Goal: Task Accomplishment & Management: Manage account settings

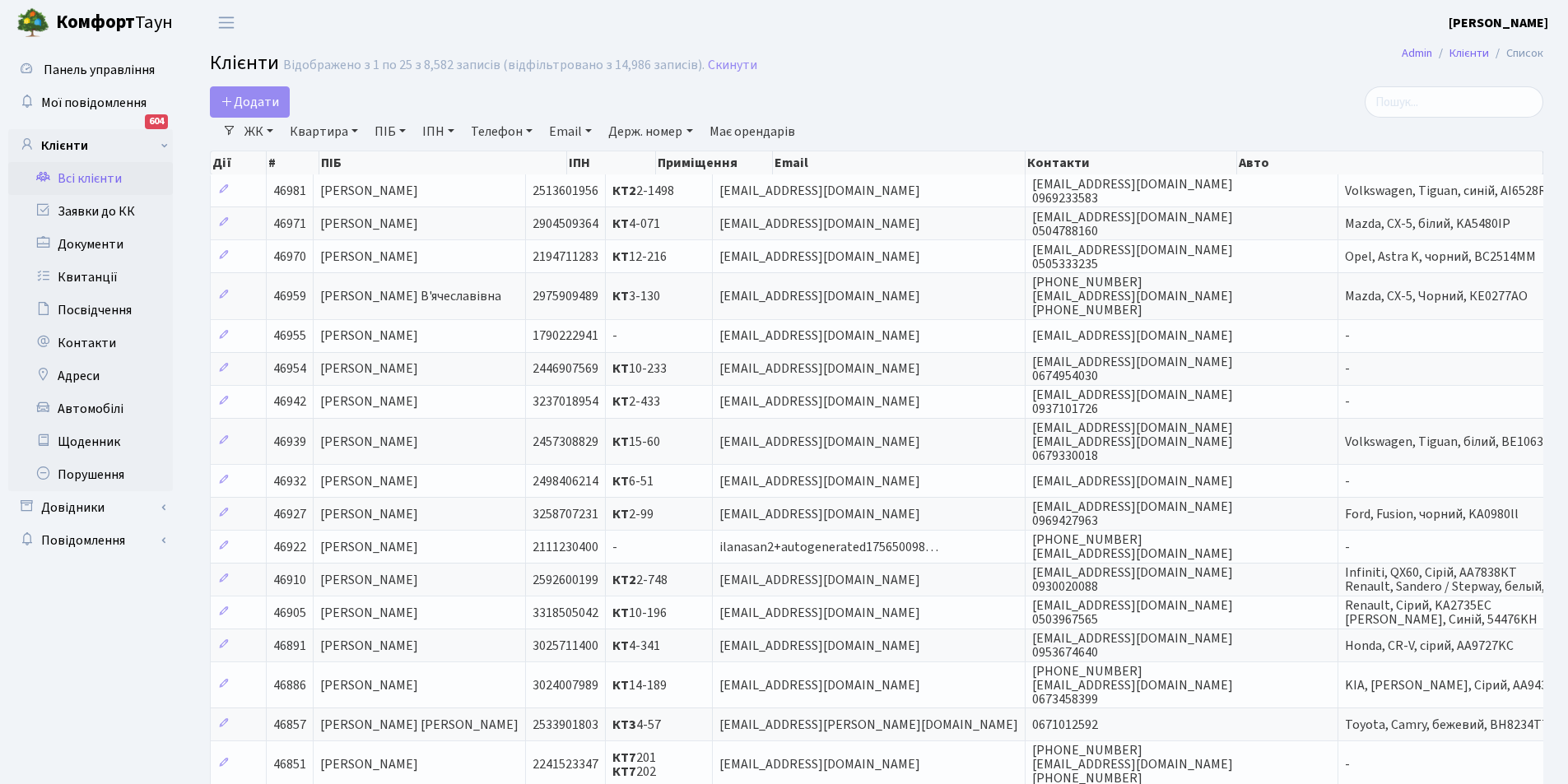
select select "25"
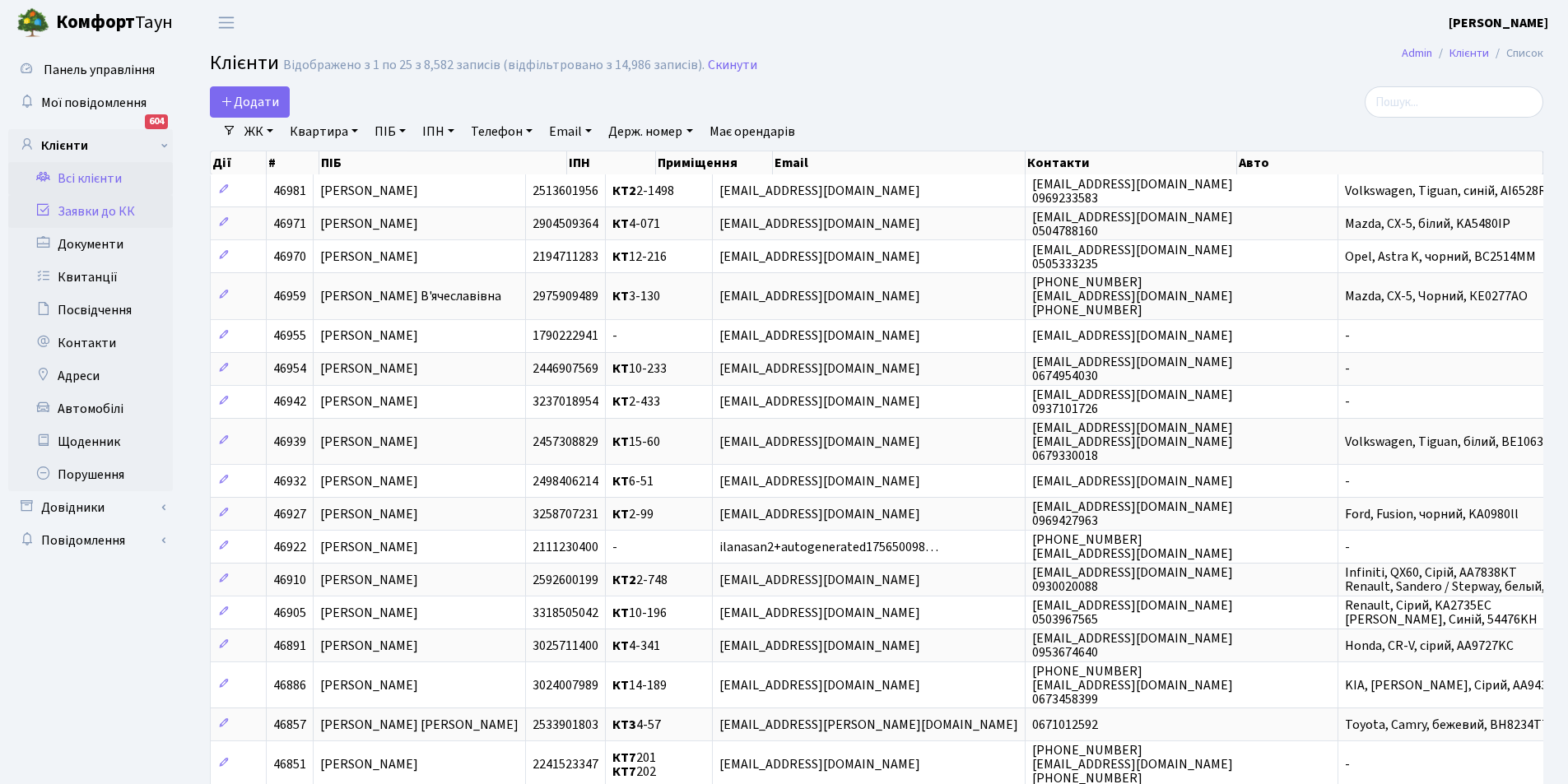
click at [133, 214] on link "Заявки до КК" at bounding box center [90, 211] width 165 height 33
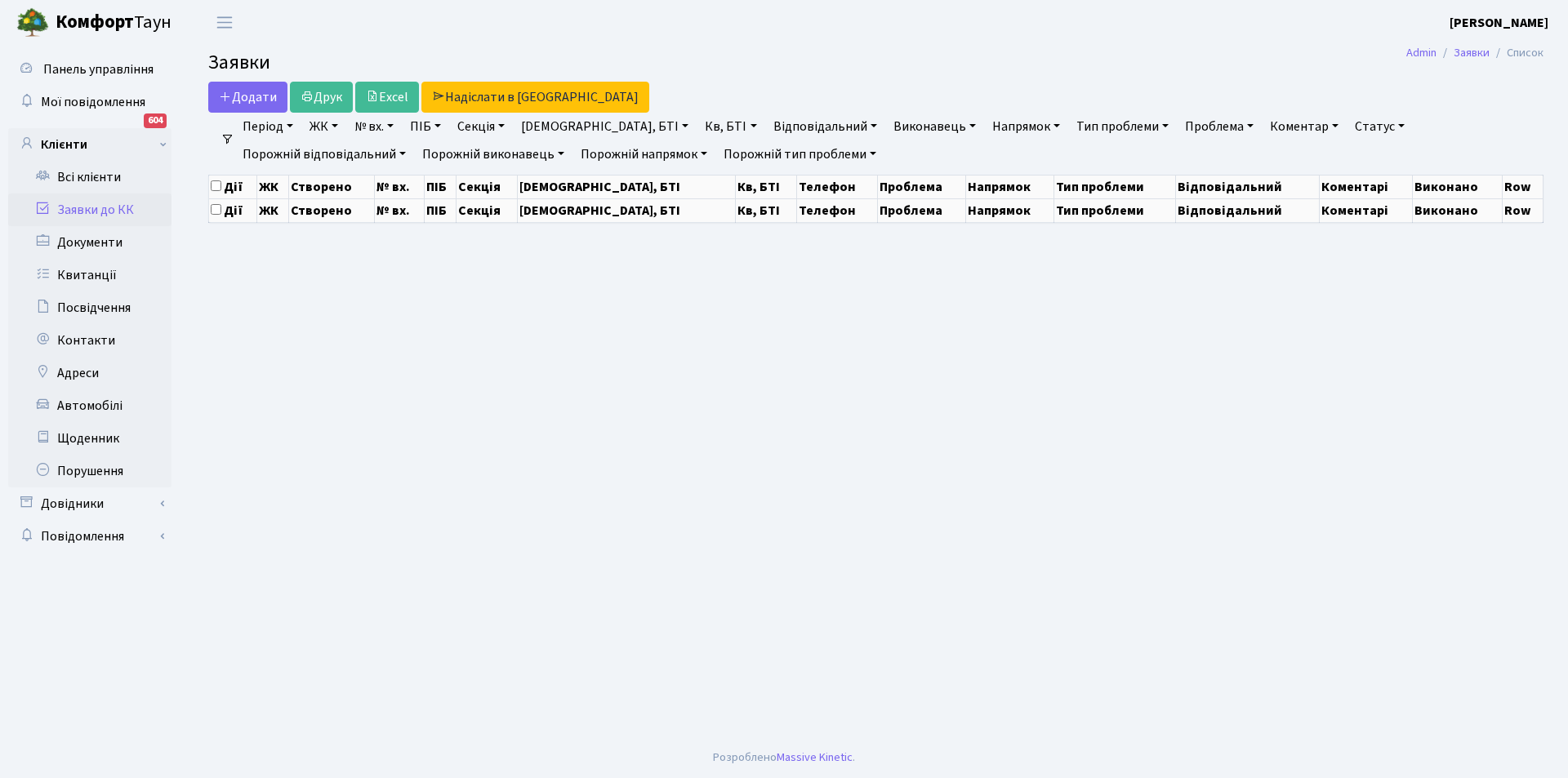
select select "25"
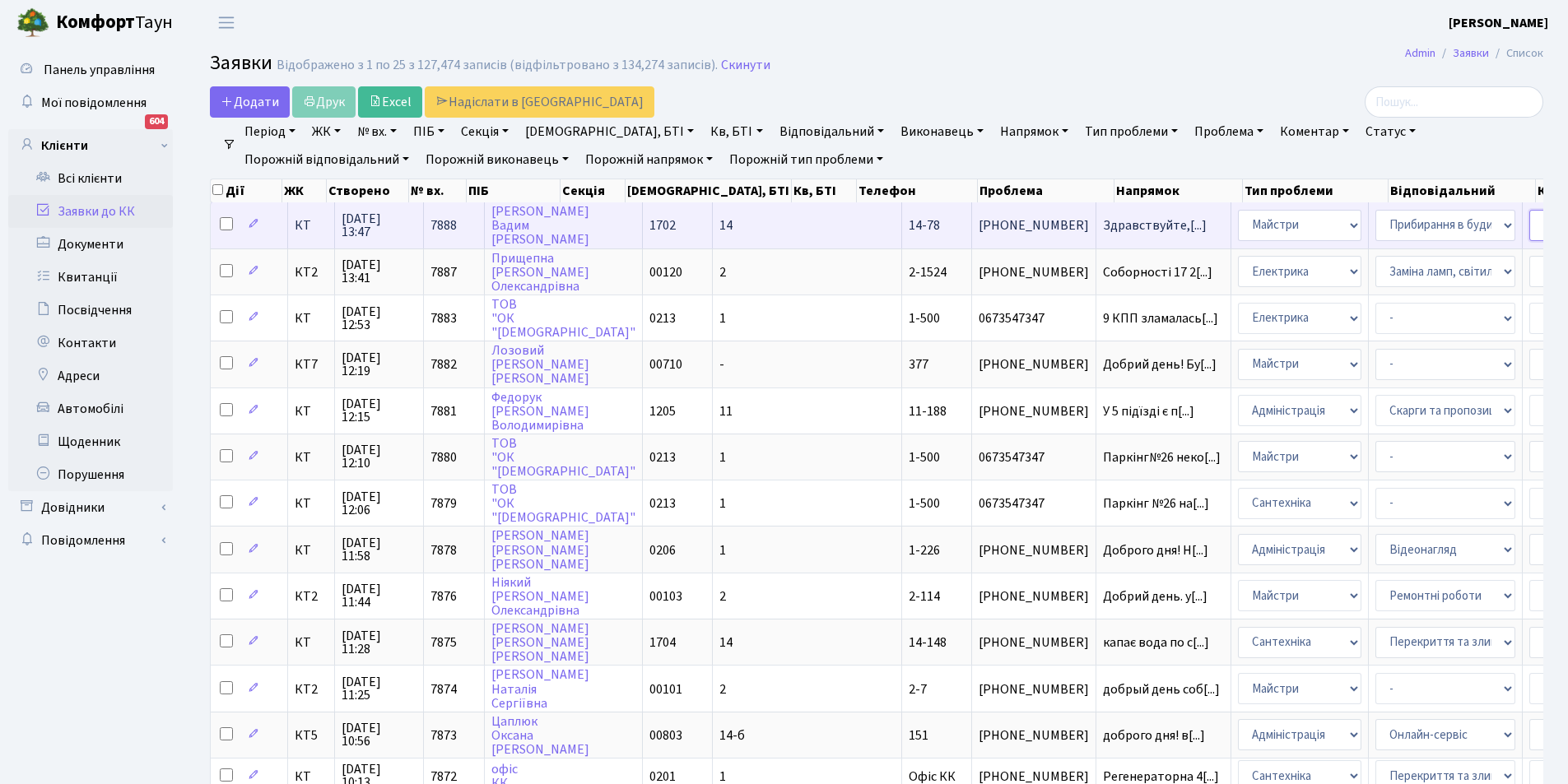
click at [1529, 225] on select "- Адміністратор ЖК КТ Вижул В. В. Гордієнко Н.В. Дядюшкін Д.Ю. Кипчук Т. А. Кла…" at bounding box center [1598, 225] width 140 height 31
select select "18"
click at [1375, 221] on select "- Замовлення плану комунікацій Дитячі майданчики Озеленення Прибирання в будинк…" at bounding box center [1444, 225] width 140 height 31
select select
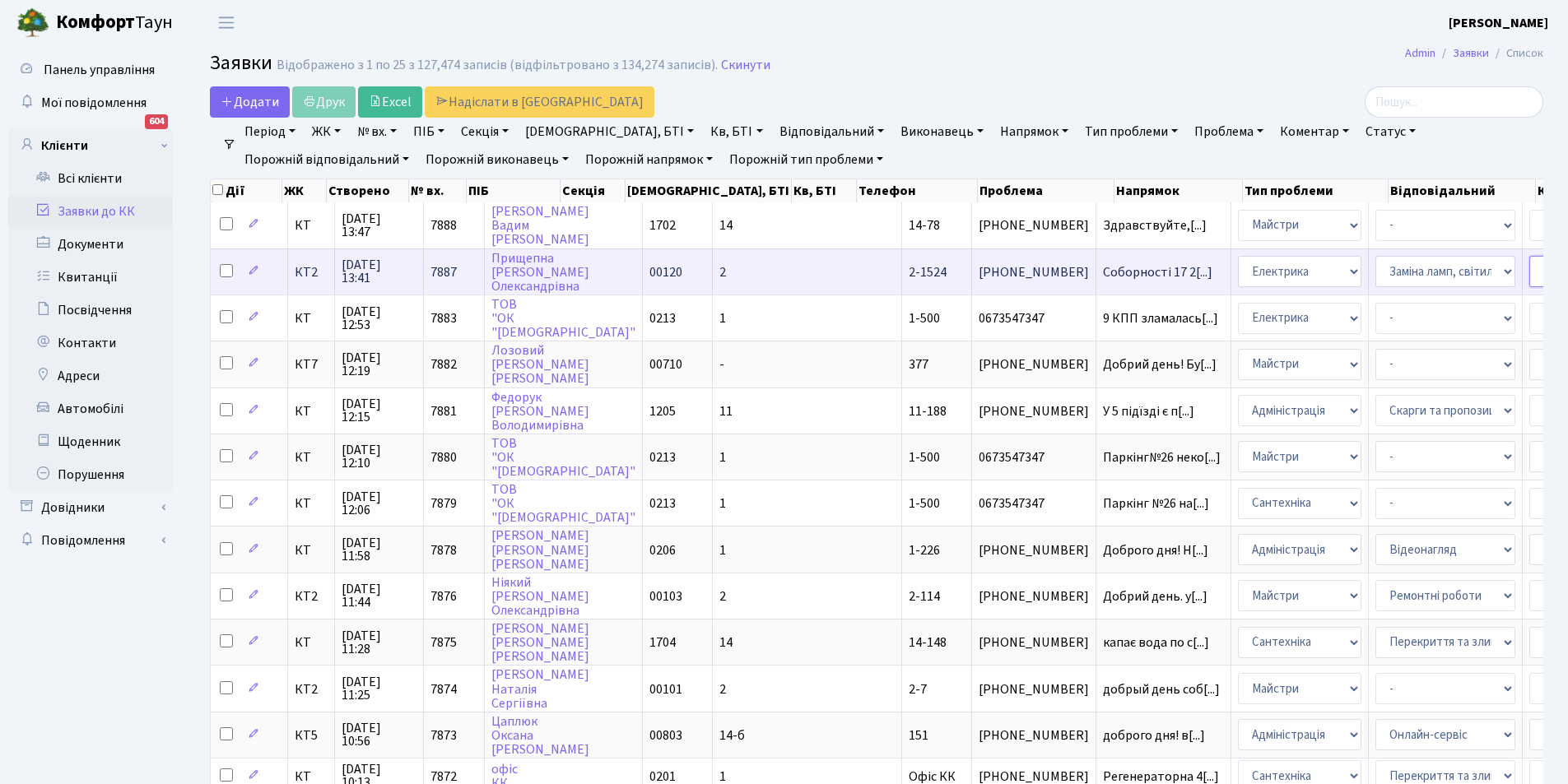
click at [1529, 279] on select "- Адміністратор ЖК КТ Вижул В. В. Гордієнко Н.В. Дядюшкін Д.Ю. Кипчук Т. А. Кла…" at bounding box center [1598, 271] width 140 height 31
select select "22"
